Goal: Task Accomplishment & Management: Use online tool/utility

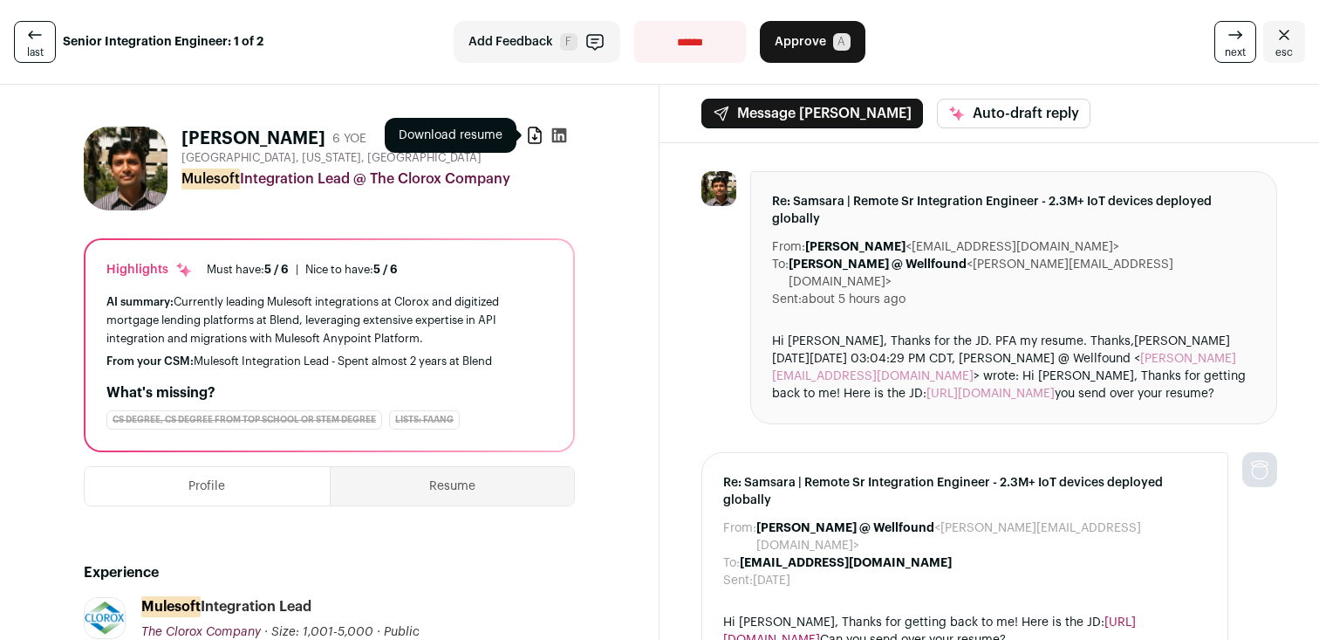
click at [527, 133] on icon at bounding box center [534, 135] width 17 height 17
click at [794, 48] on span "Approve" at bounding box center [800, 41] width 51 height 17
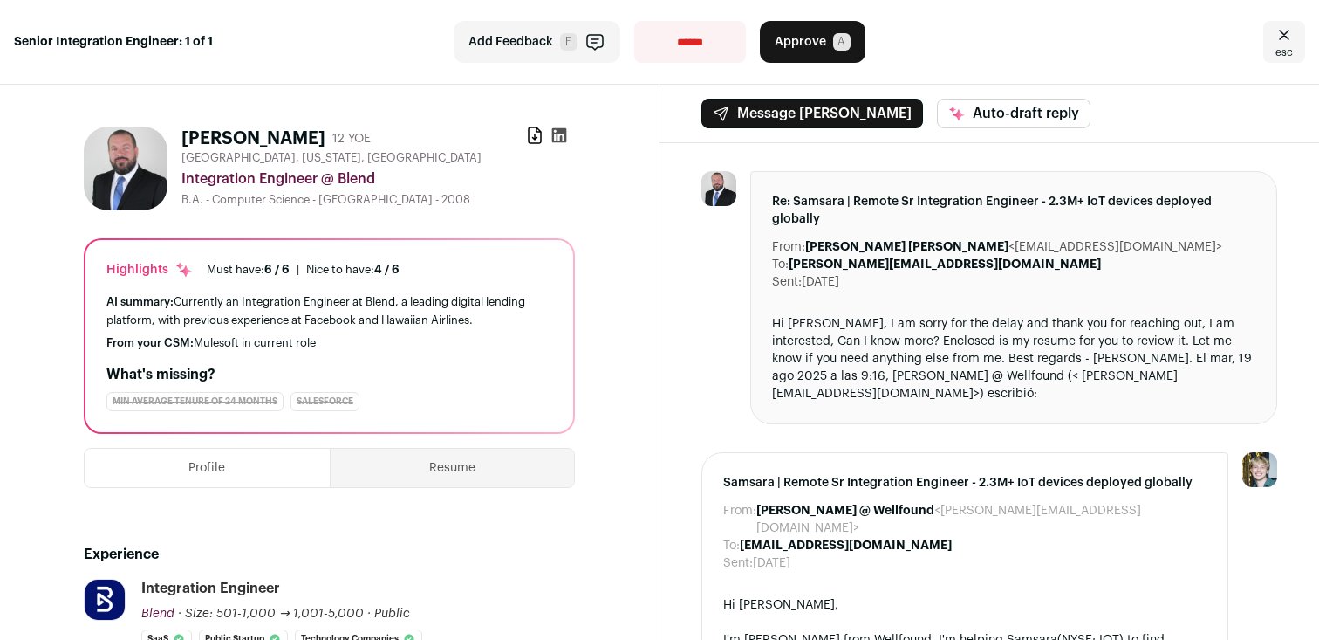
click at [528, 153] on div "[GEOGRAPHIC_DATA], [US_STATE], [GEOGRAPHIC_DATA]" at bounding box center [378, 158] width 394 height 14
click at [529, 143] on icon at bounding box center [535, 135] width 12 height 16
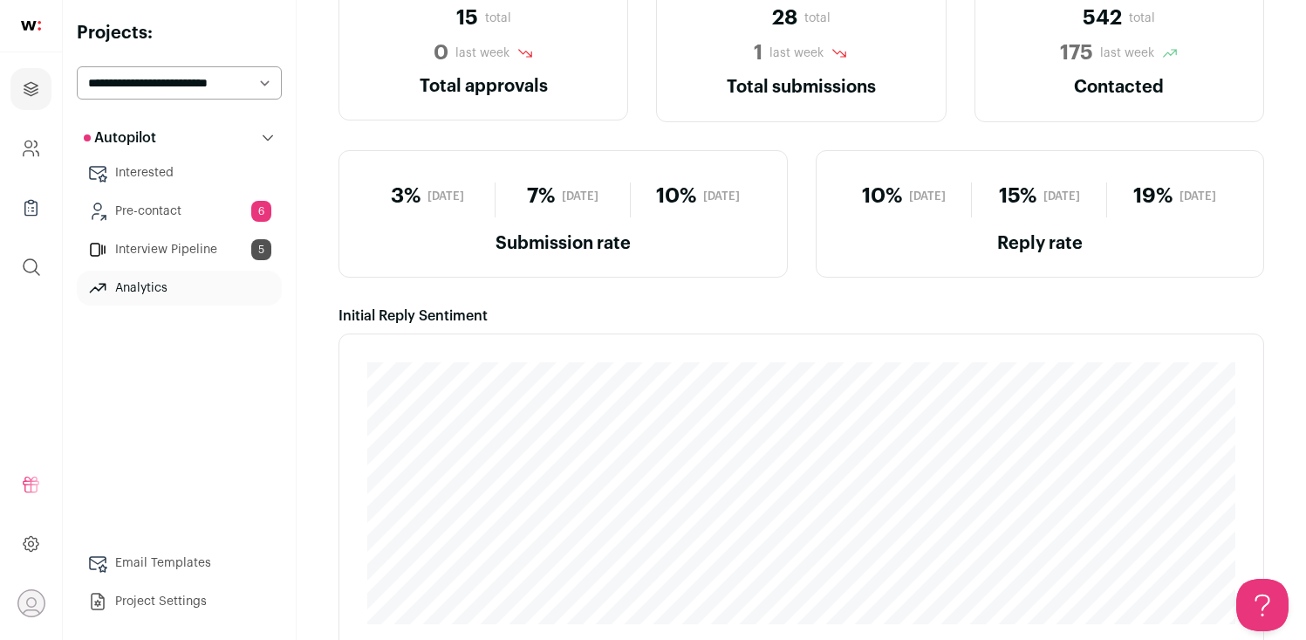
scroll to position [113, 0]
